Goal: Complete application form

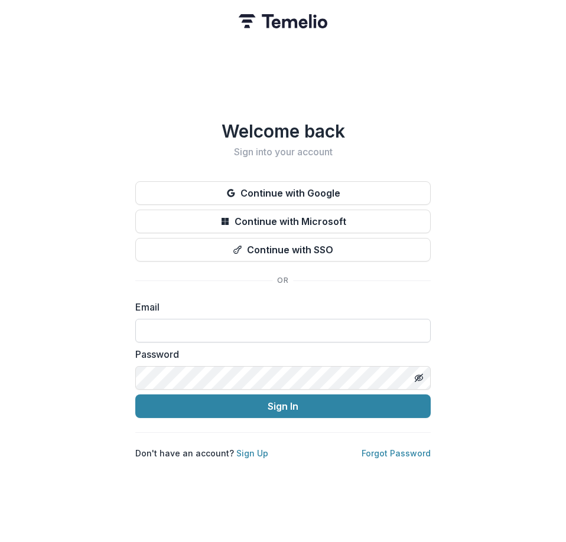
click at [259, 319] on input at bounding box center [282, 331] width 295 height 24
paste input "**********"
type input "**********"
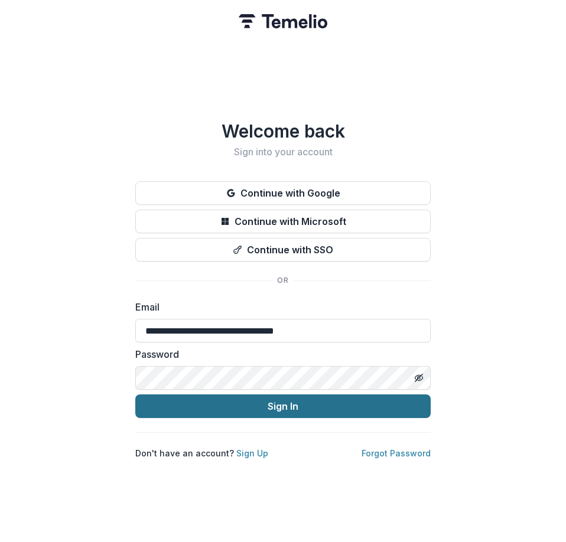
click at [163, 407] on button "Sign In" at bounding box center [282, 407] width 295 height 24
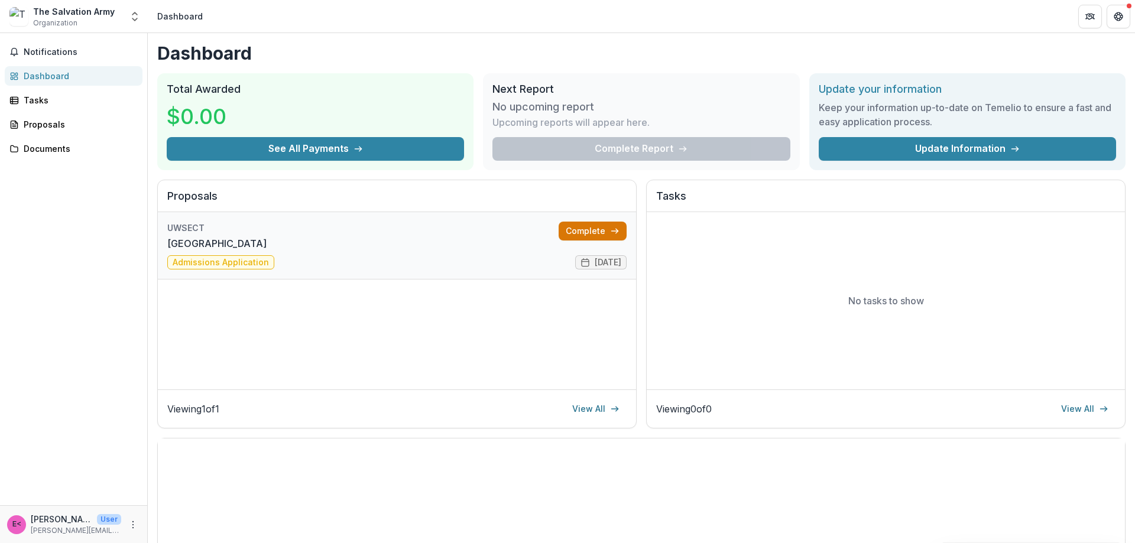
click at [565, 225] on link "Complete" at bounding box center [592, 231] width 68 height 19
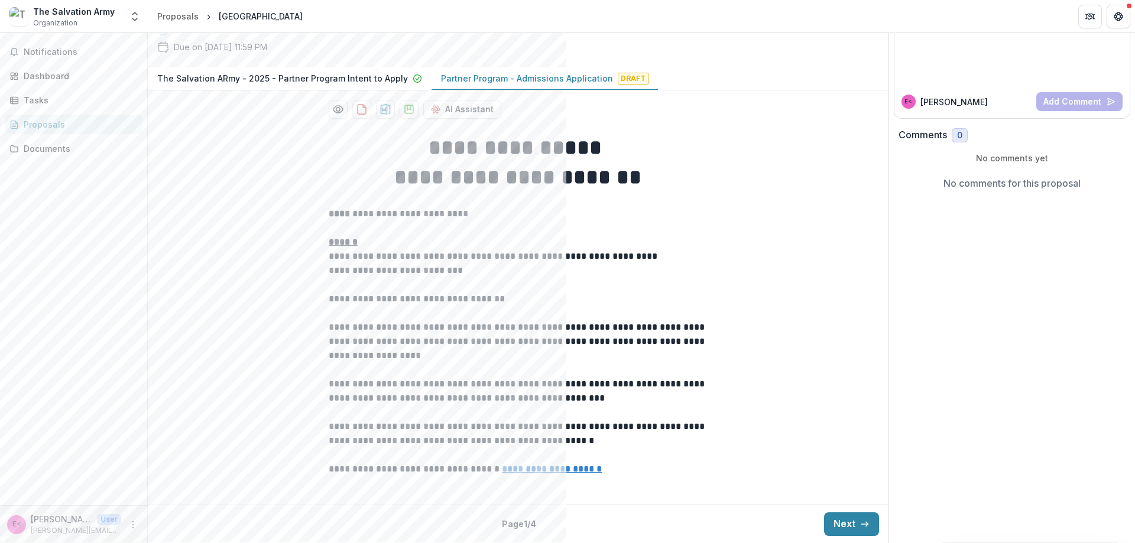
scroll to position [222, 0]
click at [565, 521] on button "Next" at bounding box center [851, 524] width 55 height 24
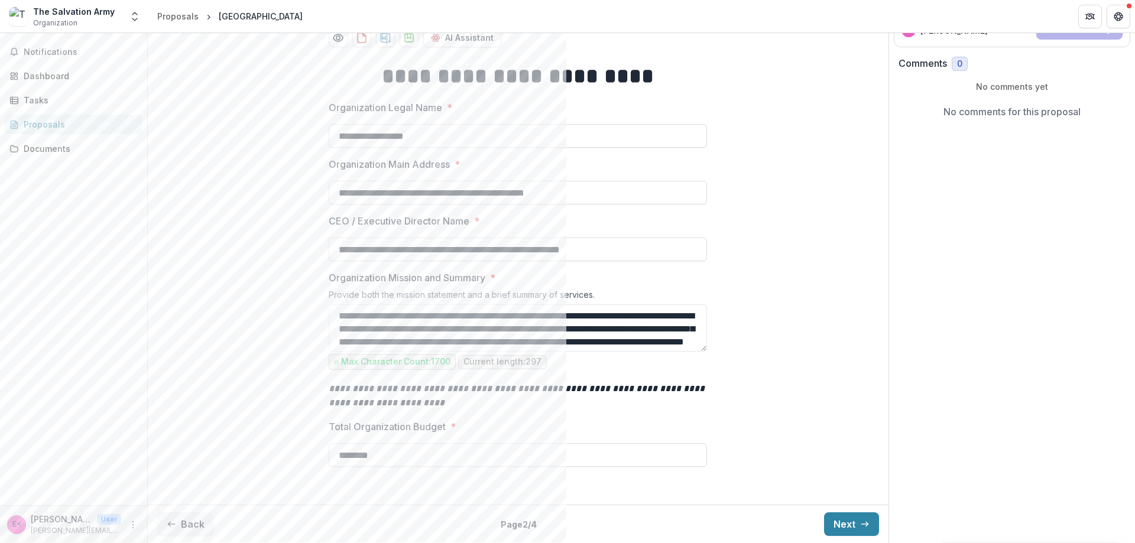
scroll to position [293, 0]
drag, startPoint x: 437, startPoint y: 251, endPoint x: 673, endPoint y: 256, distance: 236.4
click at [565, 256] on input "**********" at bounding box center [518, 250] width 378 height 24
type input "**********"
click at [565, 521] on button "Next" at bounding box center [851, 524] width 55 height 24
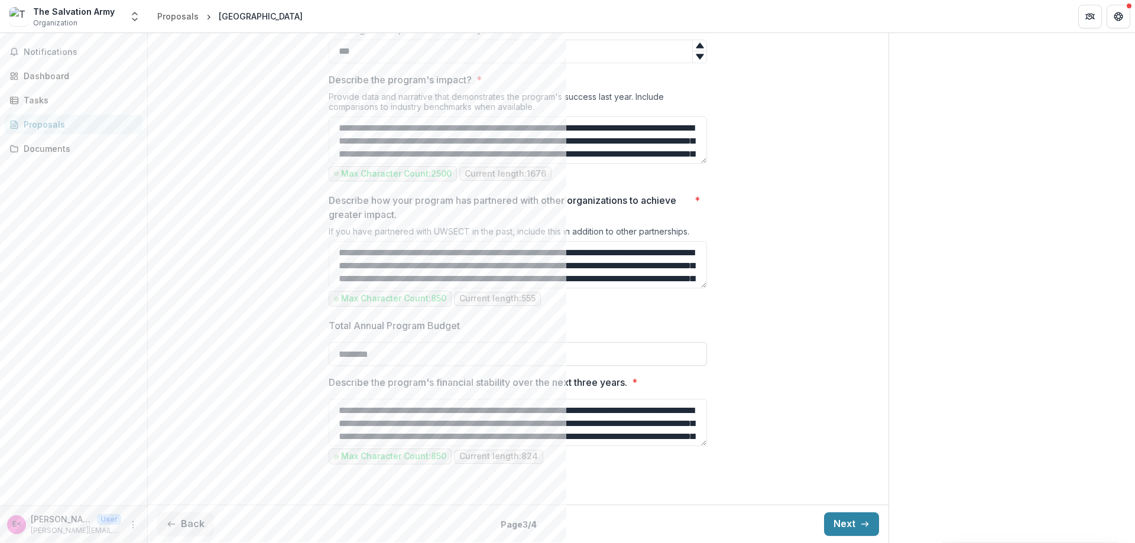
scroll to position [1122, 0]
click at [565, 519] on button "Next" at bounding box center [851, 524] width 55 height 24
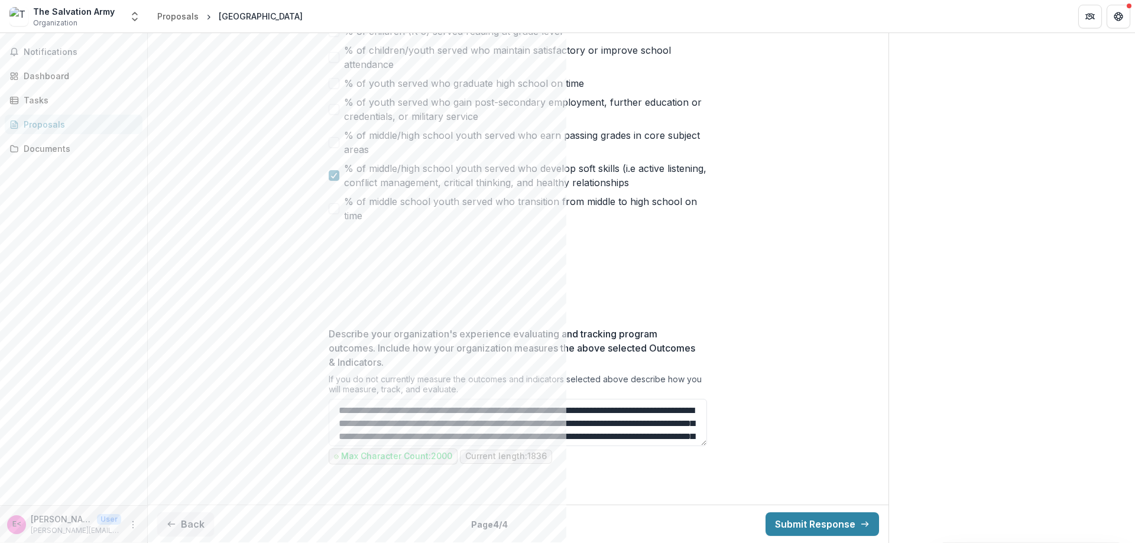
scroll to position [868, 0]
click at [565, 523] on button "Submit Response" at bounding box center [821, 524] width 113 height 24
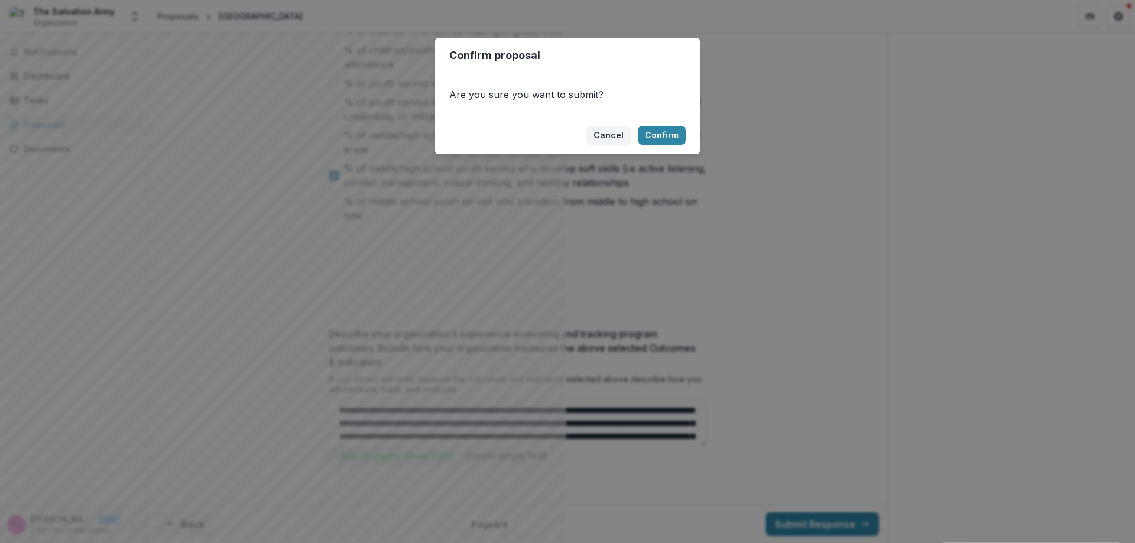
click at [565, 142] on footer "Cancel Confirm" at bounding box center [567, 135] width 265 height 38
click at [565, 130] on button "Confirm" at bounding box center [662, 135] width 48 height 19
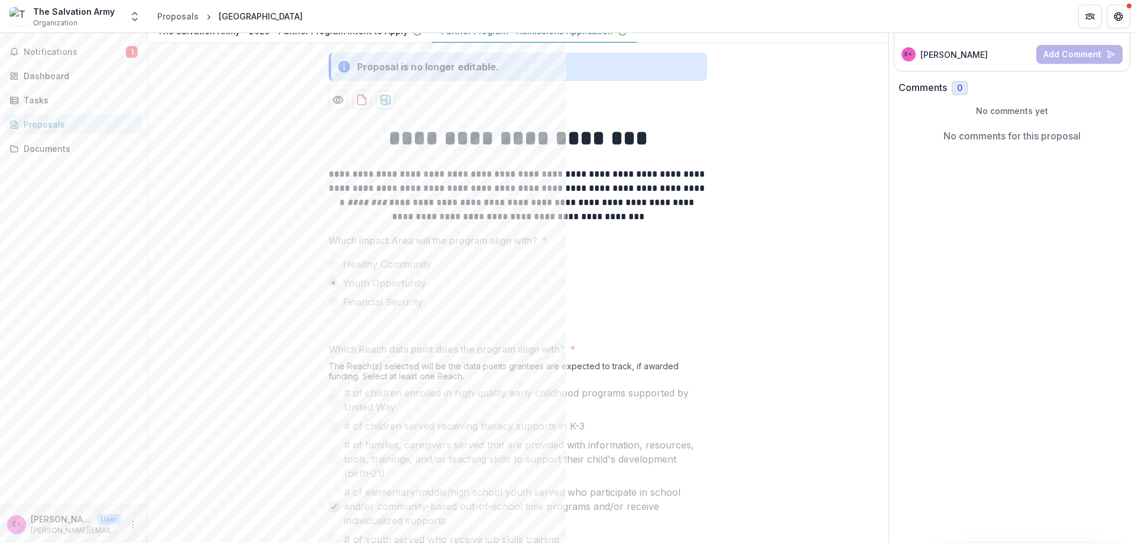
scroll to position [0, 0]
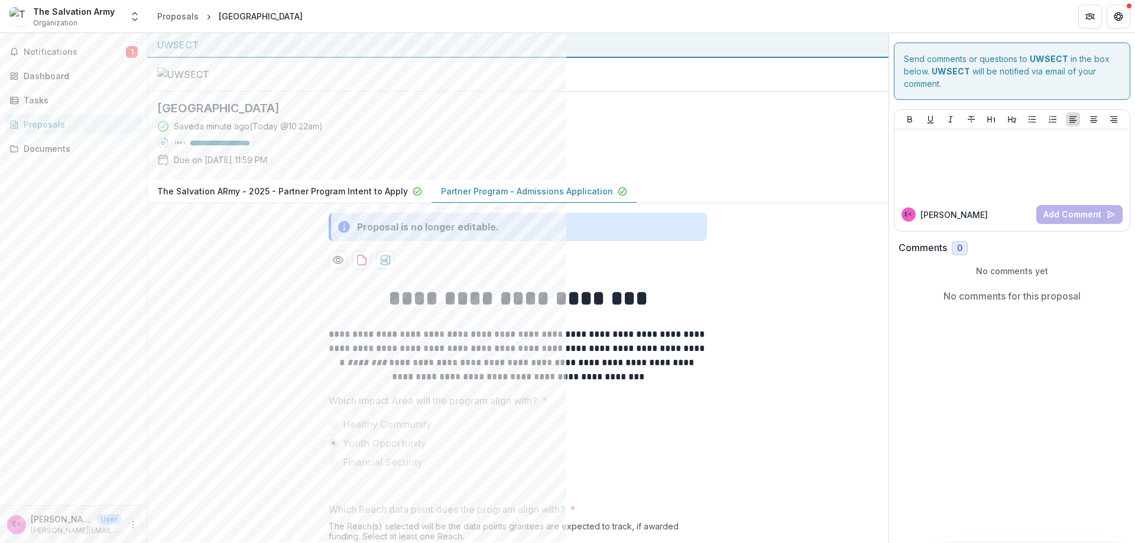
drag, startPoint x: 395, startPoint y: 219, endPoint x: 156, endPoint y: 221, distance: 238.7
click at [153, 180] on div "[GEOGRAPHIC_DATA] Saved a minute ago ( [DATE] @ 10:22am ) 100 % Due on [DATE] 1…" at bounding box center [508, 136] width 721 height 89
copy h2 "[GEOGRAPHIC_DATA]"
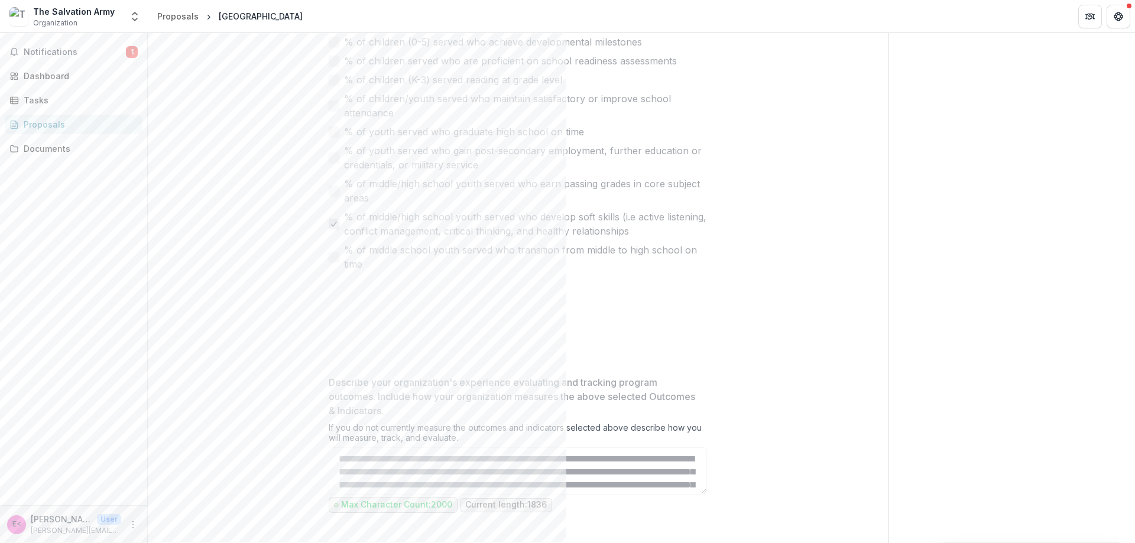
scroll to position [906, 0]
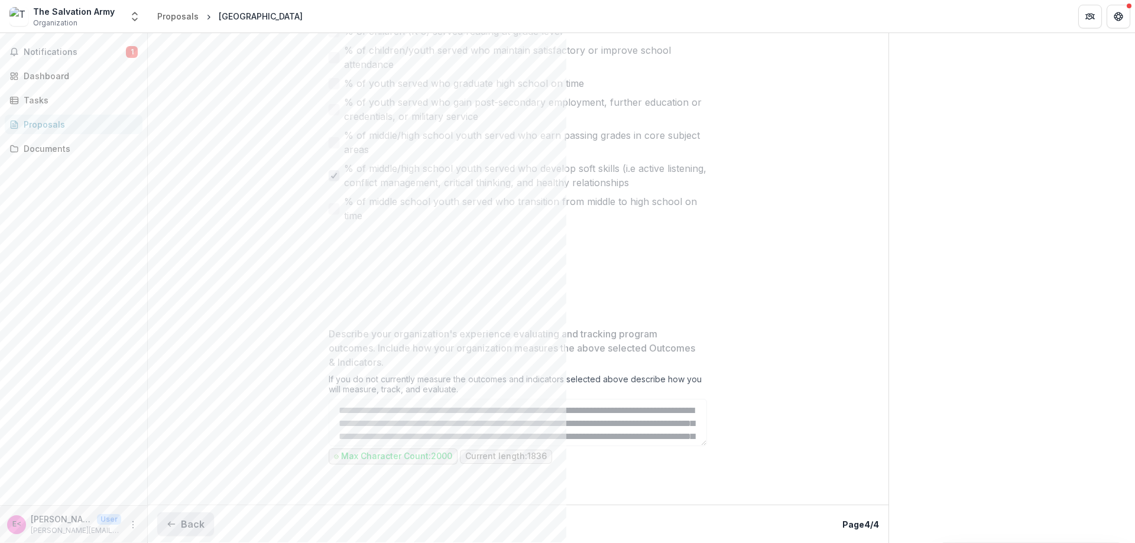
click at [191, 527] on button "Back" at bounding box center [185, 524] width 57 height 24
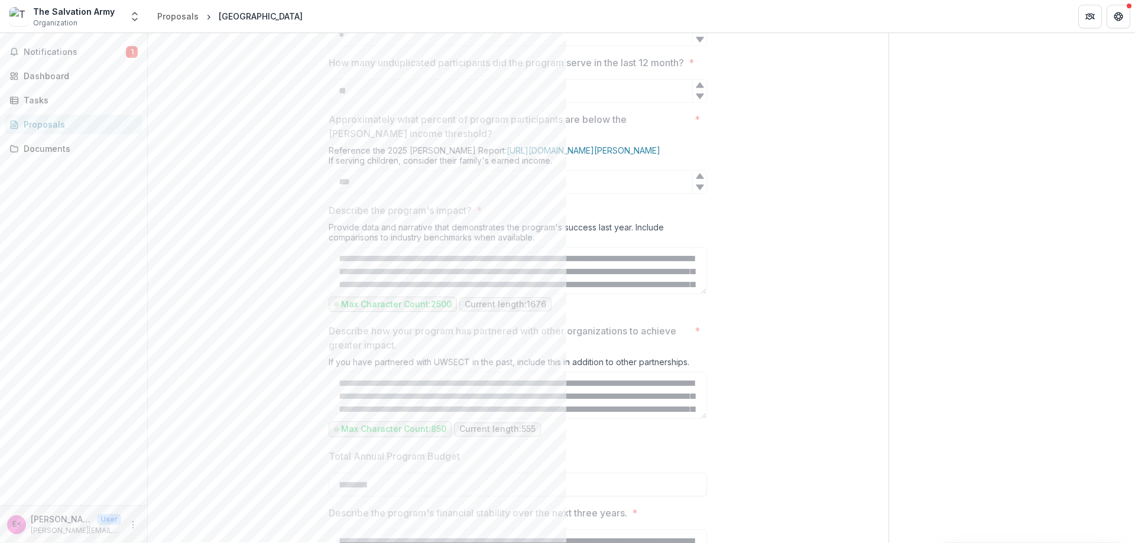
scroll to position [1159, 0]
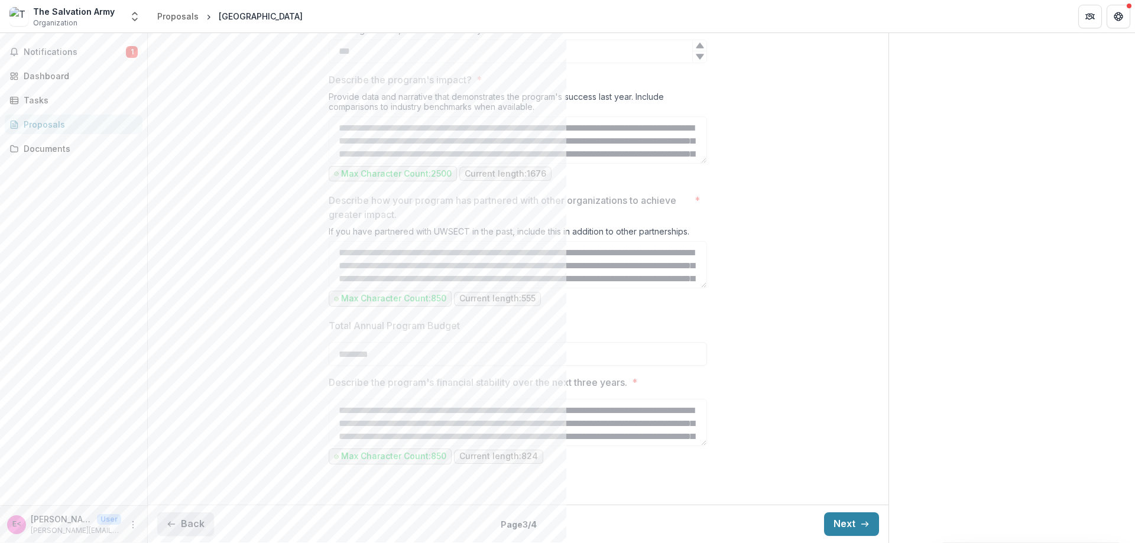
click at [189, 524] on button "Back" at bounding box center [185, 524] width 57 height 24
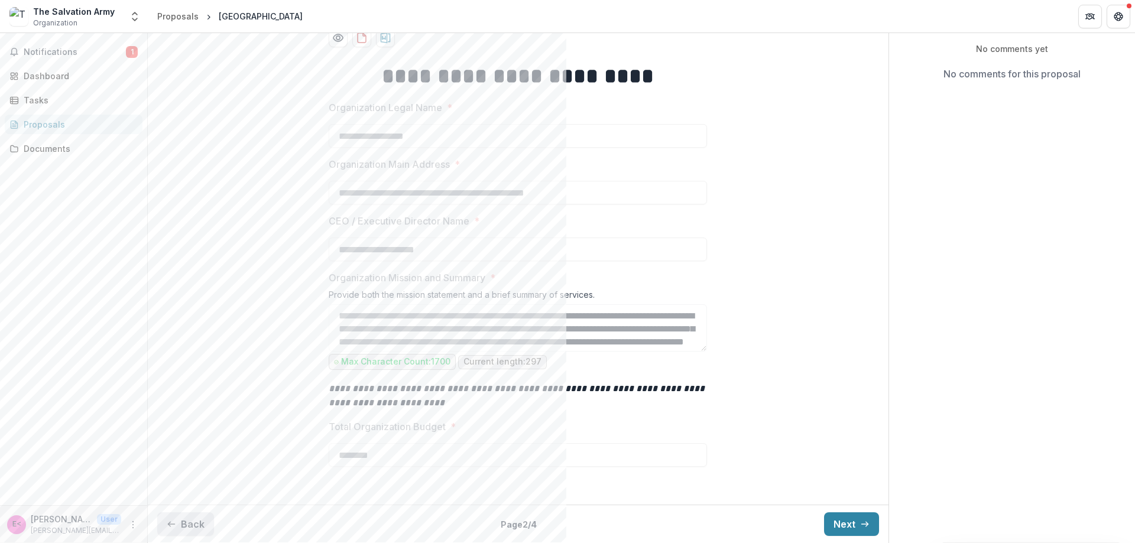
scroll to position [331, 0]
drag, startPoint x: 199, startPoint y: 526, endPoint x: 289, endPoint y: 319, distance: 225.5
click at [265, 420] on div "**********" at bounding box center [518, 262] width 740 height 562
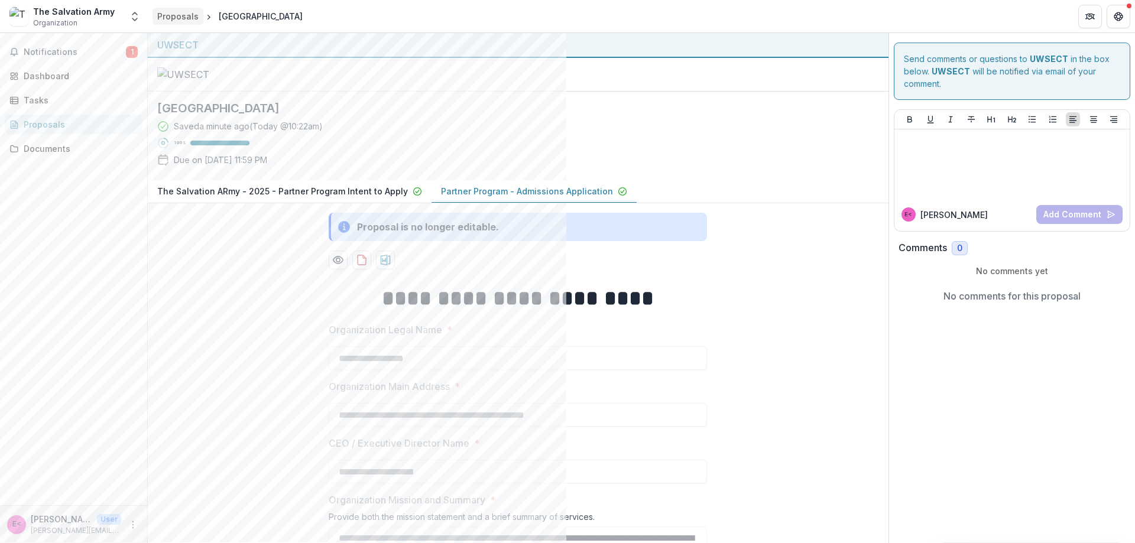
click at [155, 18] on link "Proposals" at bounding box center [177, 16] width 51 height 17
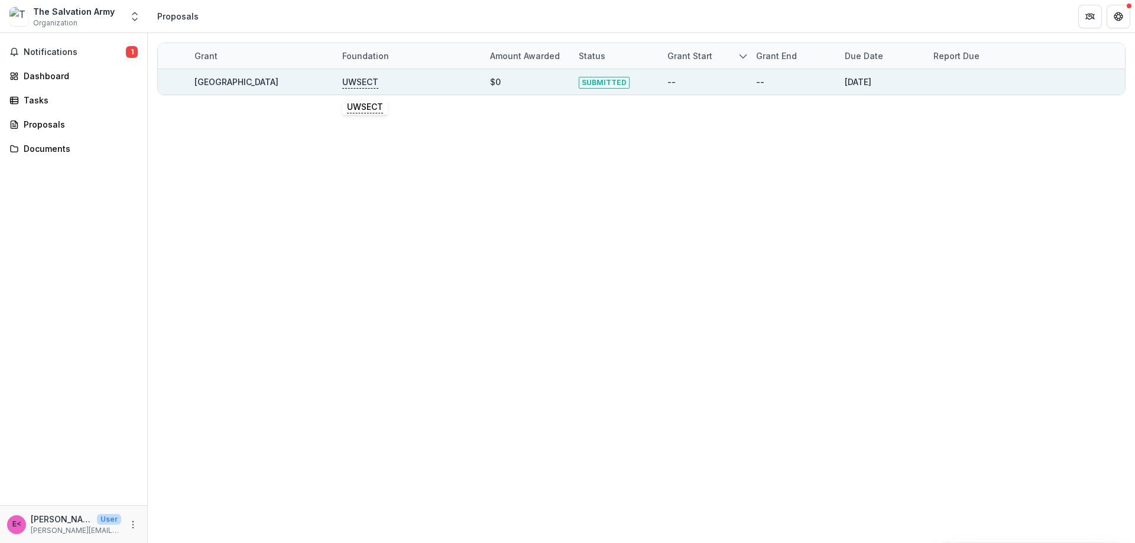
click at [361, 82] on p "UWSECT" at bounding box center [360, 82] width 36 height 13
click at [278, 86] on link "[GEOGRAPHIC_DATA]" at bounding box center [236, 82] width 84 height 10
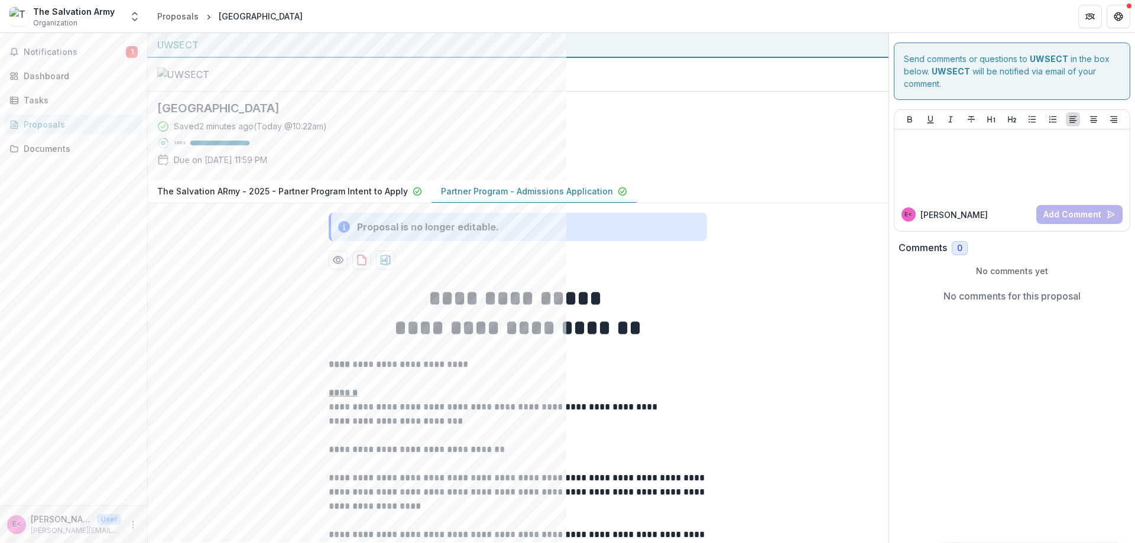
scroll to position [259, 0]
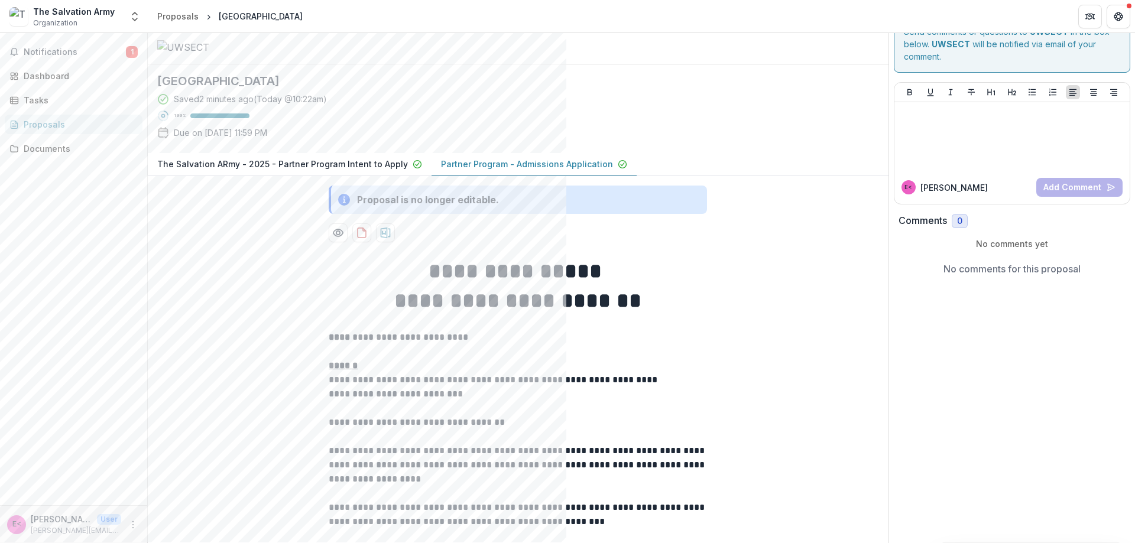
drag, startPoint x: 1096, startPoint y: 102, endPoint x: 1008, endPoint y: 87, distance: 89.2
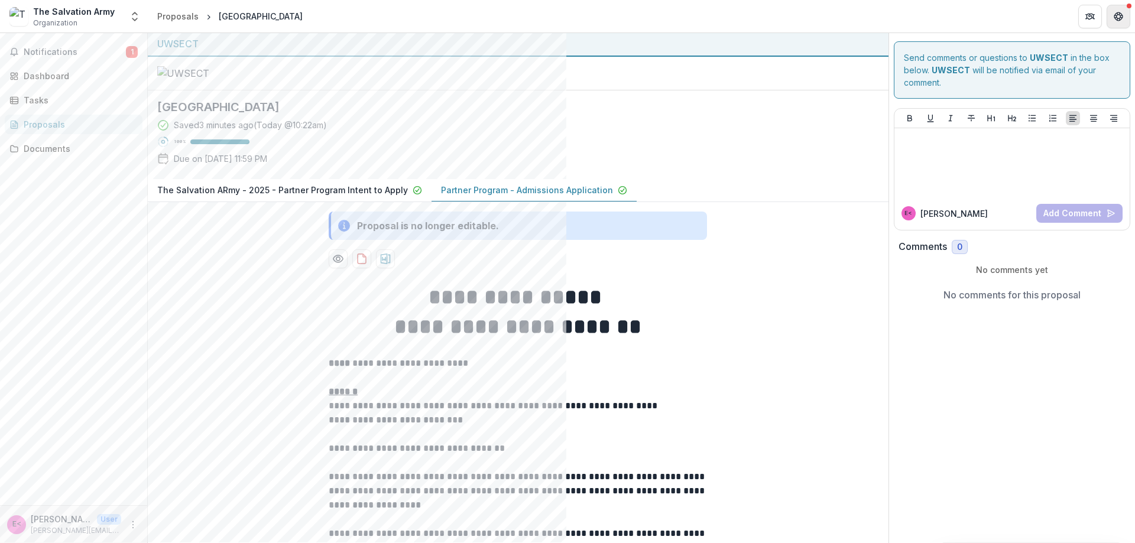
scroll to position [0, 0]
click at [565, 20] on icon "Get Help" at bounding box center [1117, 16] width 9 height 9
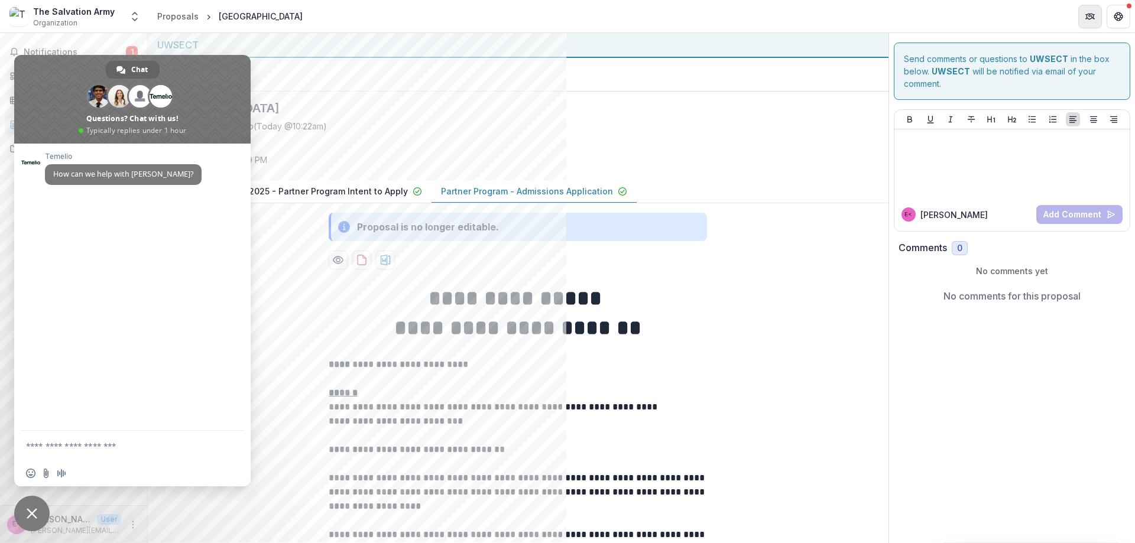
click at [565, 19] on icon "Partners" at bounding box center [1089, 16] width 9 height 9
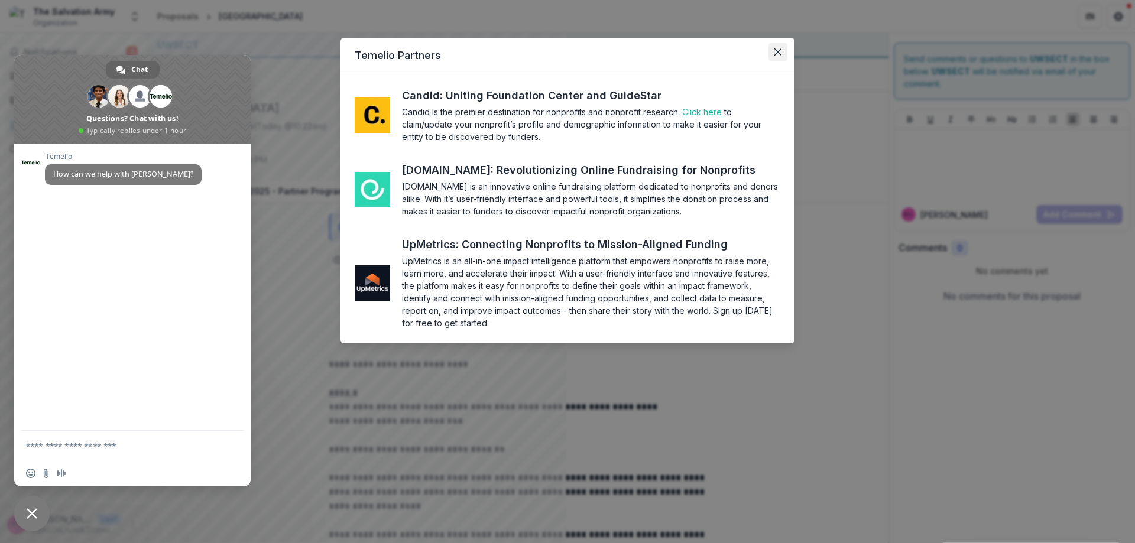
click at [565, 49] on icon "Close" at bounding box center [777, 51] width 7 height 7
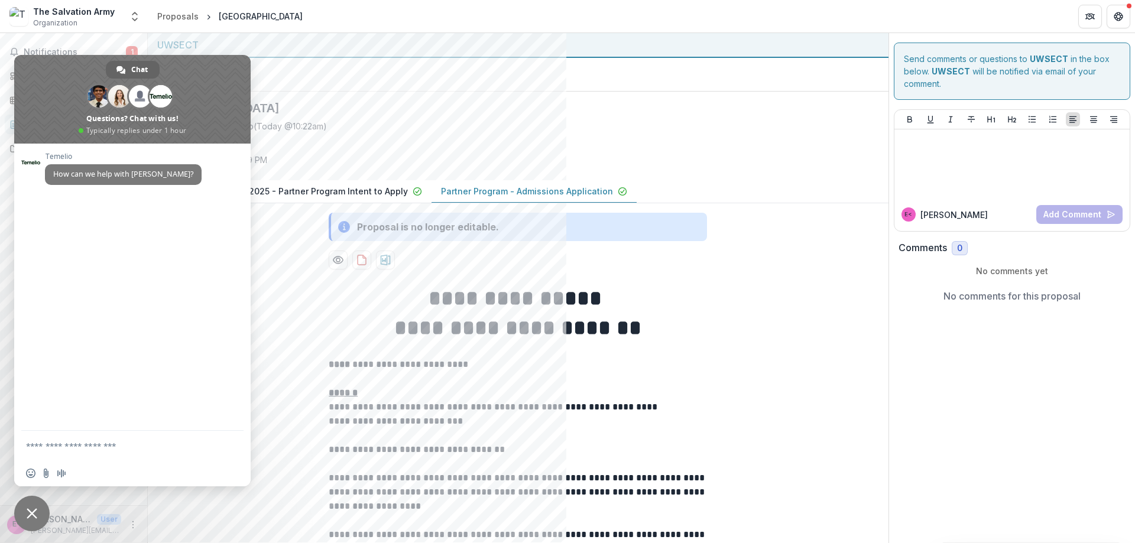
click at [287, 40] on div "UWSECT" at bounding box center [517, 45] width 721 height 14
drag, startPoint x: 180, startPoint y: 66, endPoint x: 434, endPoint y: 56, distance: 254.3
click at [418, 60] on body "**********" at bounding box center [567, 271] width 1135 height 543
click at [25, 511] on span "Close chat" at bounding box center [31, 513] width 35 height 35
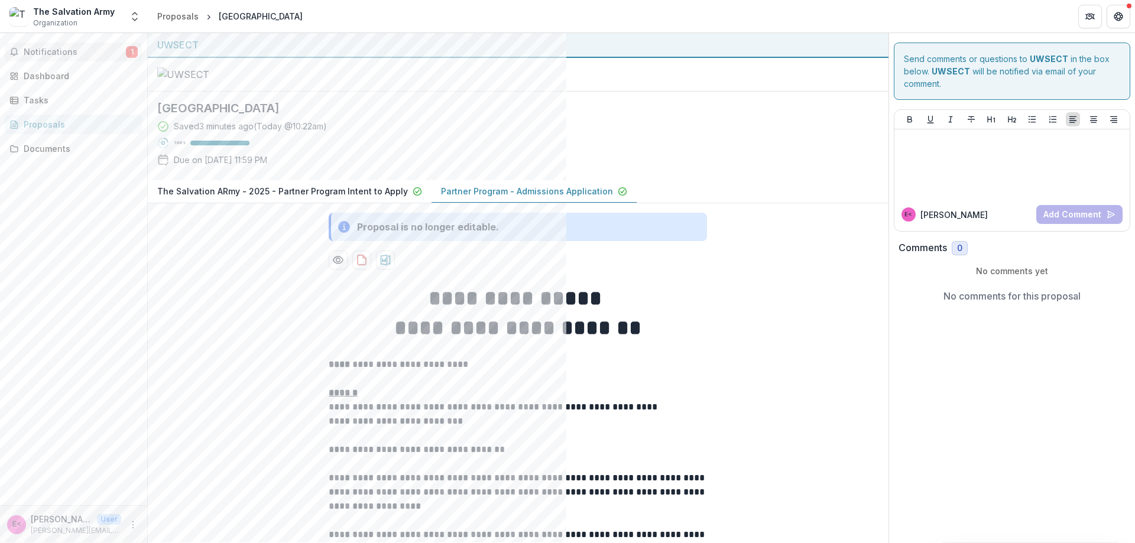
click at [63, 50] on span "Notifications" at bounding box center [75, 52] width 102 height 10
click at [558, 36] on div "UWSECT" at bounding box center [518, 45] width 740 height 25
click at [75, 74] on div "Dashboard" at bounding box center [78, 76] width 109 height 12
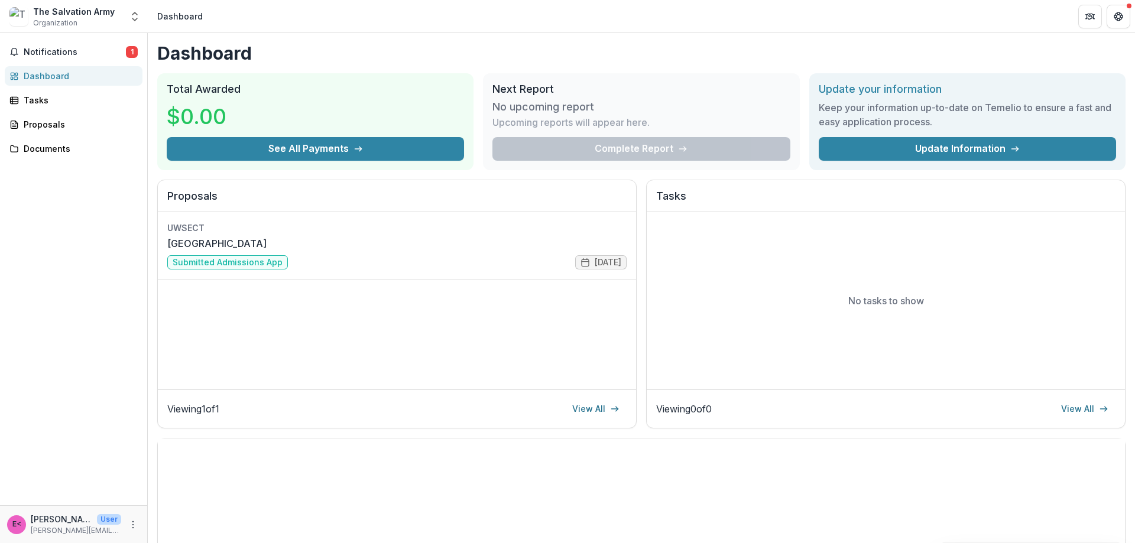
drag, startPoint x: 102, startPoint y: 8, endPoint x: 111, endPoint y: 20, distance: 15.1
click at [102, 9] on div "The Salvation Army" at bounding box center [74, 11] width 82 height 12
click at [128, 11] on button "Open entity switcher" at bounding box center [134, 17] width 17 height 24
click at [82, 112] on link "Settings" at bounding box center [74, 109] width 142 height 19
